Goal: Use online tool/utility: Use online tool/utility

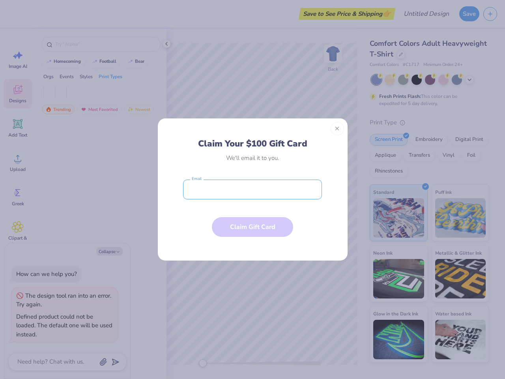
type textarea "x"
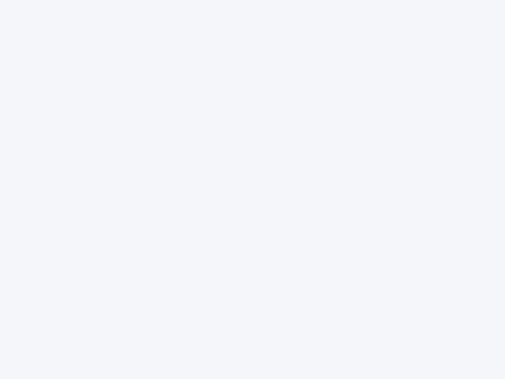
click at [253, 189] on div at bounding box center [252, 189] width 505 height 379
